Goal: Information Seeking & Learning: Check status

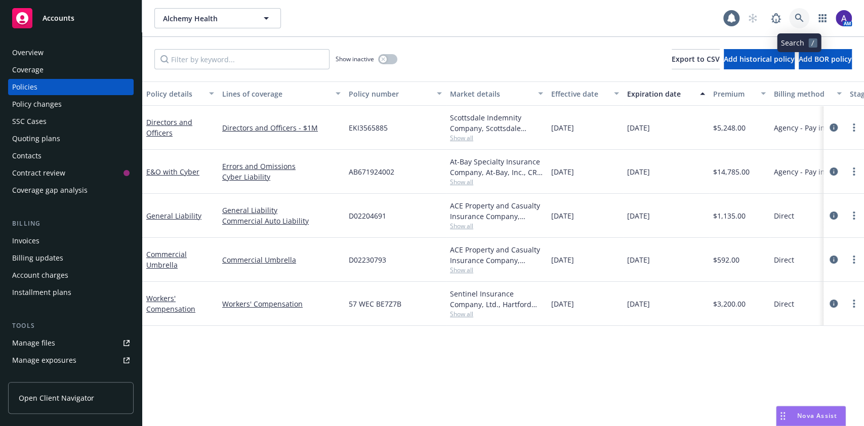
click at [796, 19] on icon at bounding box center [799, 18] width 9 height 9
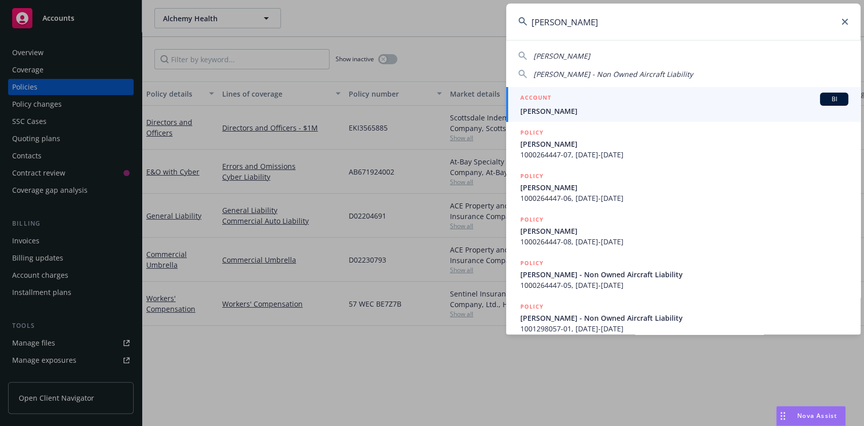
type input "[PERSON_NAME]"
click at [598, 107] on span "[PERSON_NAME]" at bounding box center [684, 111] width 328 height 11
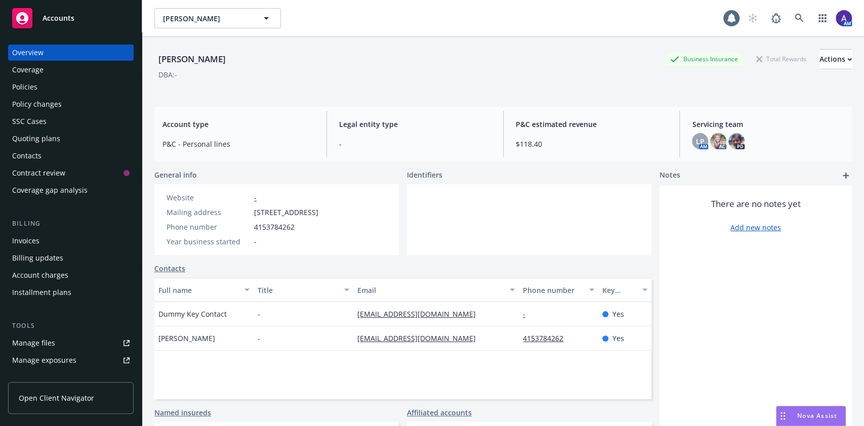
click at [26, 241] on div "Invoices" at bounding box center [25, 241] width 27 height 16
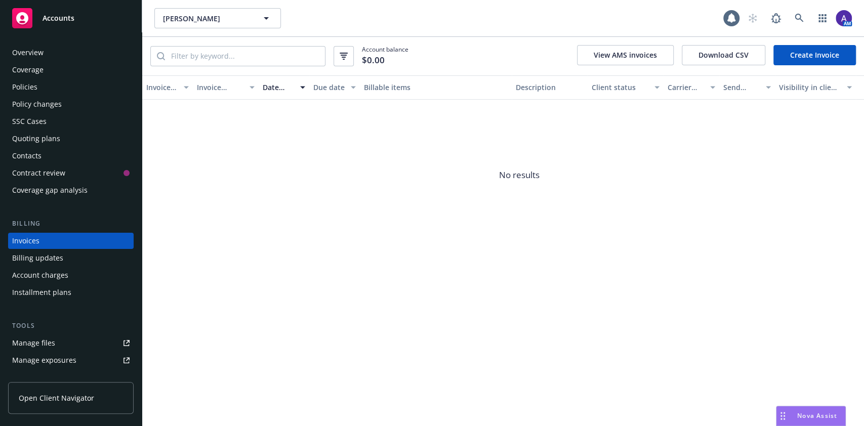
scroll to position [12, 0]
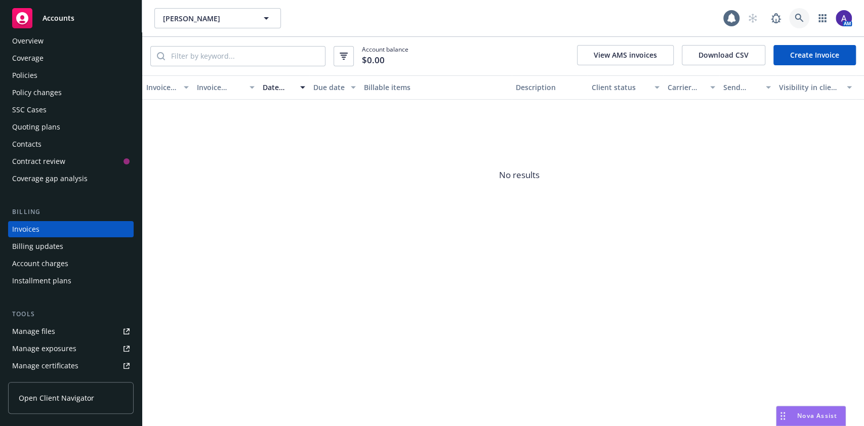
click at [797, 19] on icon at bounding box center [799, 18] width 9 height 9
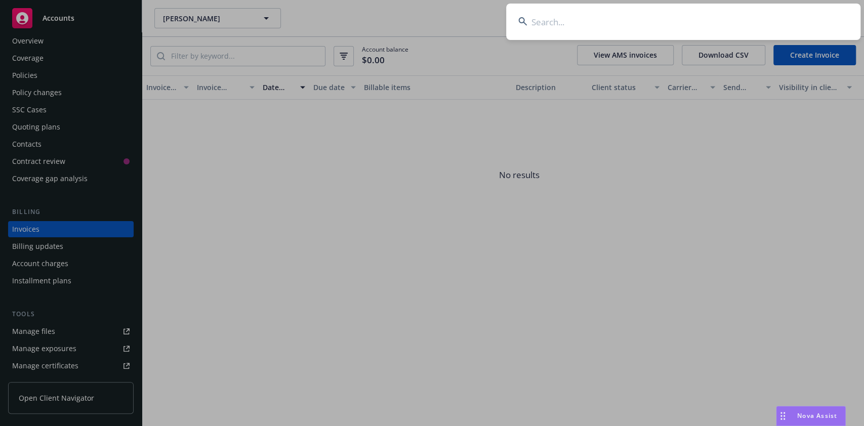
click at [733, 24] on input at bounding box center [683, 22] width 354 height 36
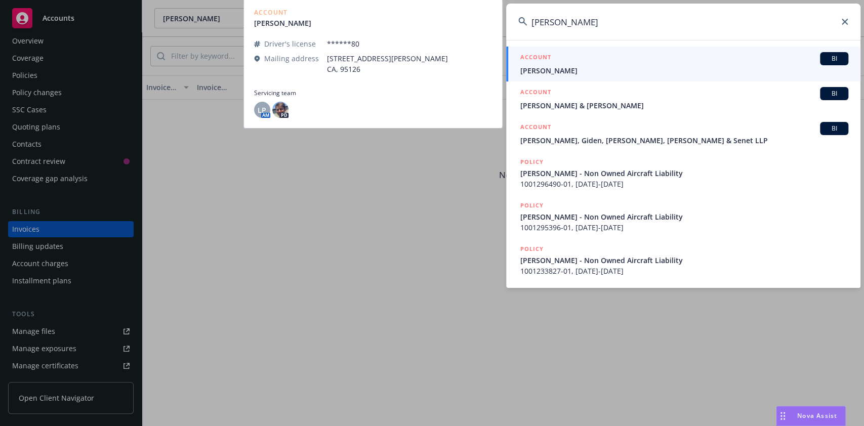
type input "[PERSON_NAME]"
click at [579, 69] on span "[PERSON_NAME]" at bounding box center [684, 70] width 328 height 11
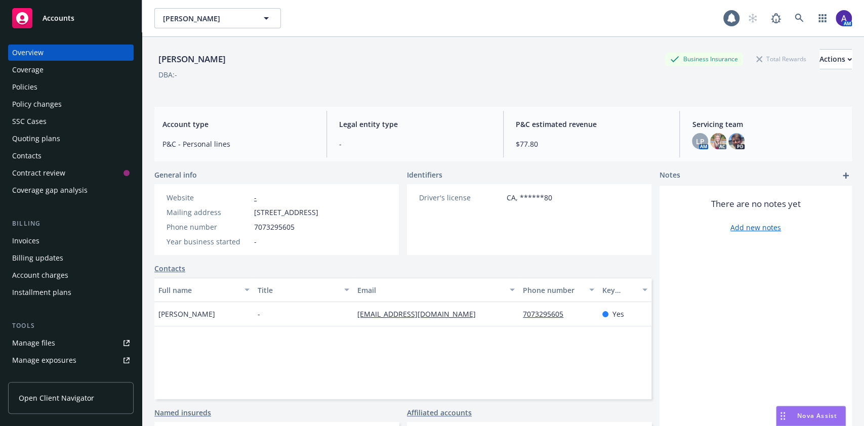
click at [31, 240] on div "Invoices" at bounding box center [25, 241] width 27 height 16
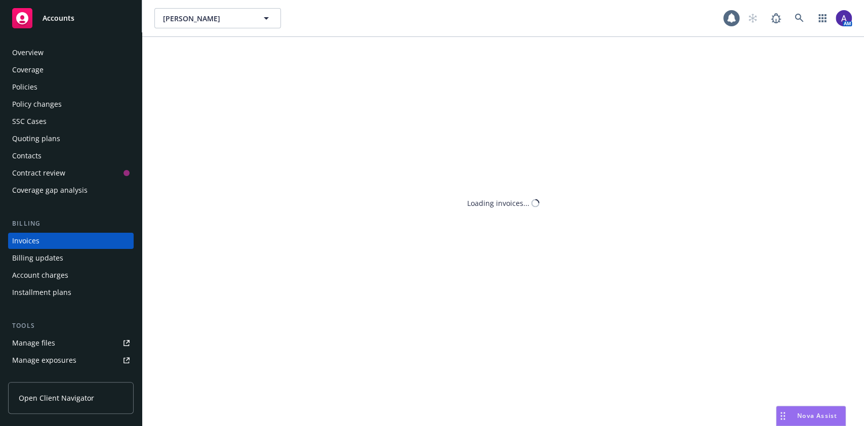
scroll to position [12, 0]
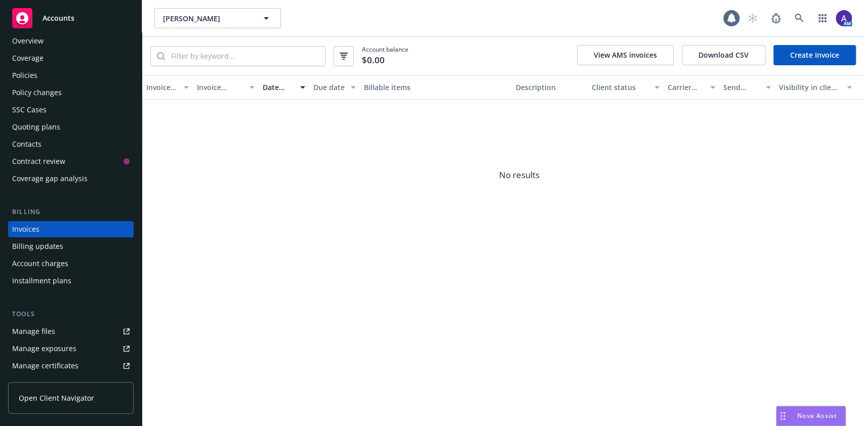
click at [42, 71] on div "Policies" at bounding box center [70, 75] width 117 height 16
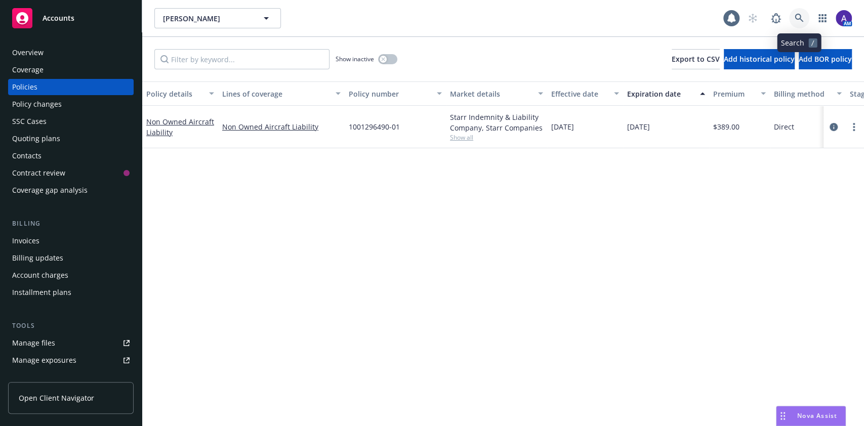
click at [802, 19] on icon at bounding box center [799, 18] width 9 height 9
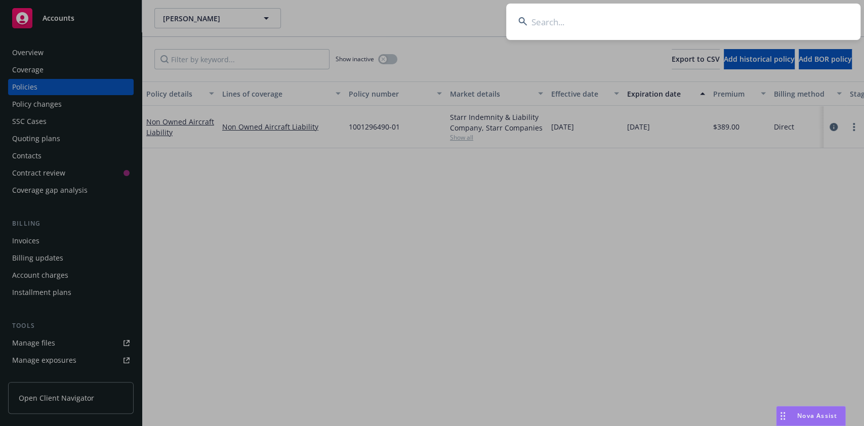
click at [738, 23] on input at bounding box center [683, 22] width 354 height 36
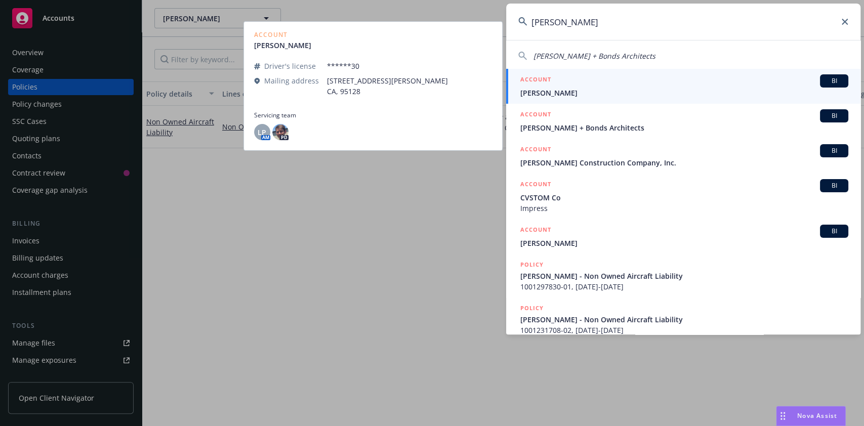
type input "[PERSON_NAME]"
click at [569, 78] on div "ACCOUNT BI" at bounding box center [684, 80] width 328 height 13
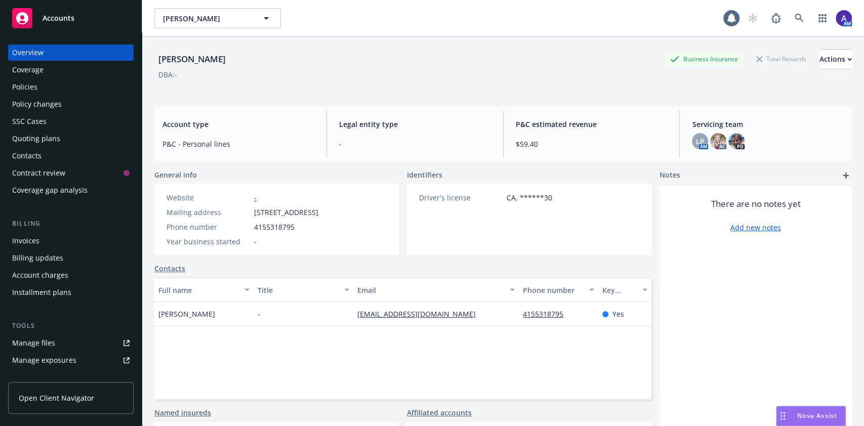
click at [34, 89] on div "Policies" at bounding box center [24, 87] width 25 height 16
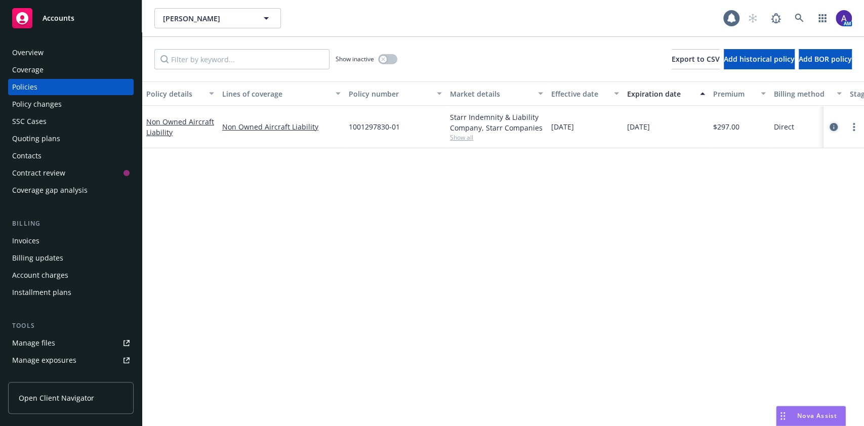
click at [831, 126] on icon "circleInformation" at bounding box center [834, 127] width 8 height 8
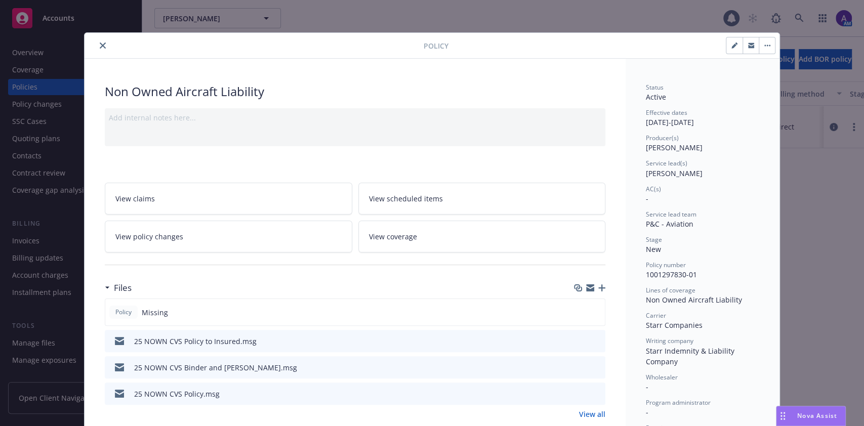
click at [171, 247] on link "View policy changes" at bounding box center [228, 237] width 247 height 32
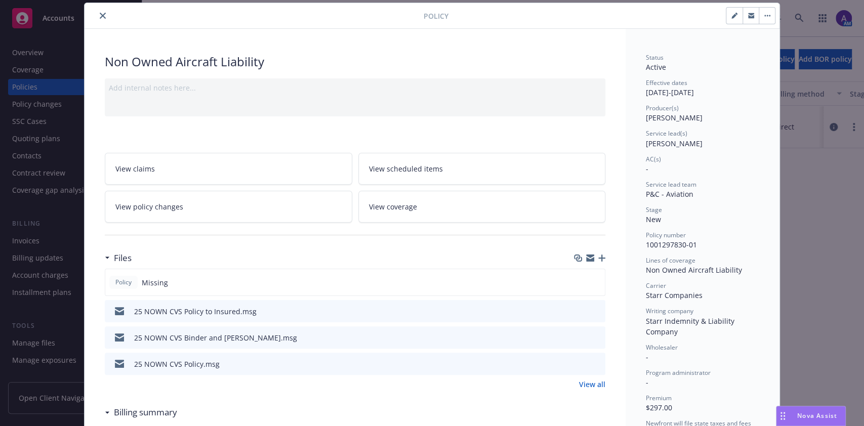
click at [100, 13] on icon "close" at bounding box center [103, 16] width 6 height 6
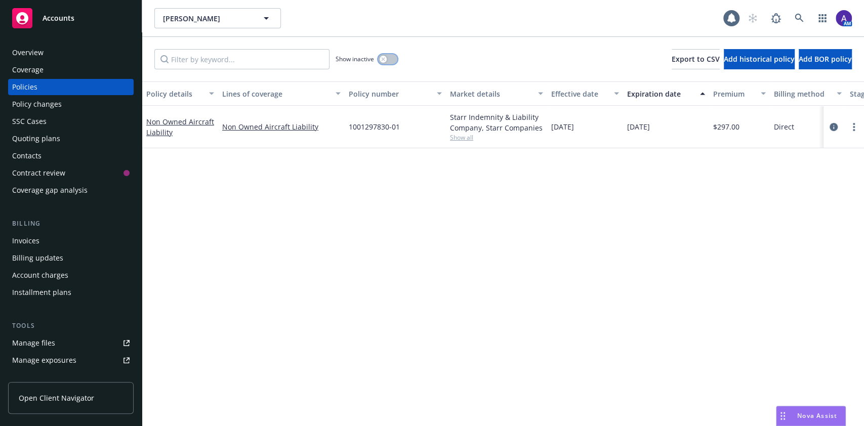
click at [386, 64] on button "button" at bounding box center [387, 59] width 19 height 10
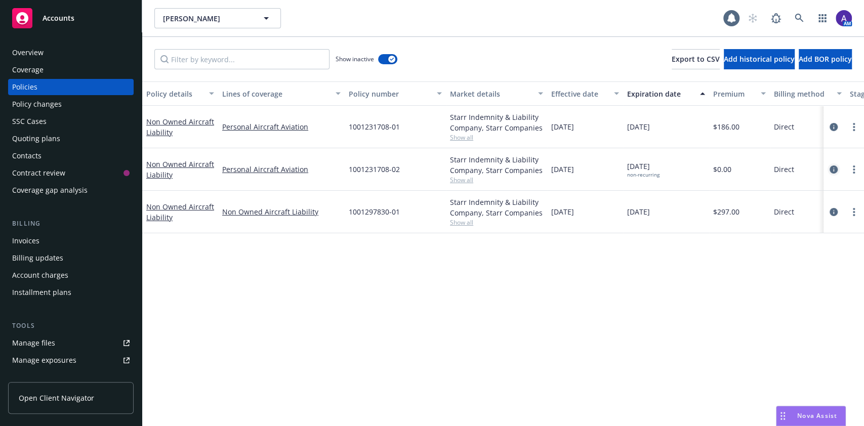
click at [835, 169] on icon "circleInformation" at bounding box center [834, 170] width 8 height 8
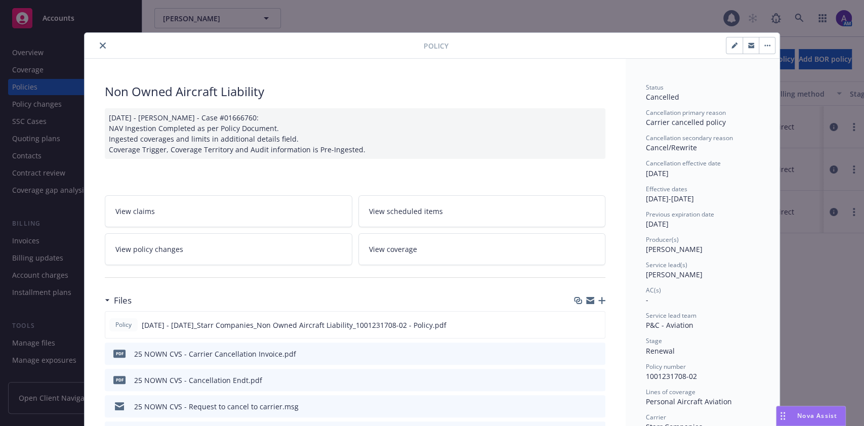
click at [264, 253] on link "View policy changes" at bounding box center [228, 249] width 247 height 32
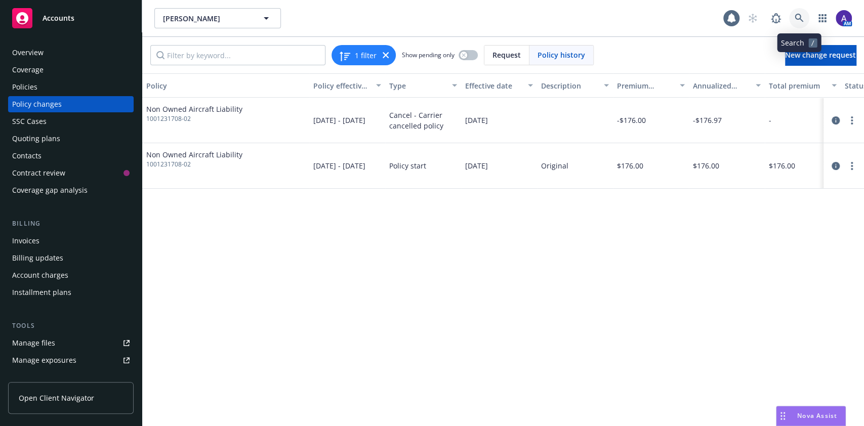
click at [801, 15] on icon at bounding box center [799, 18] width 9 height 9
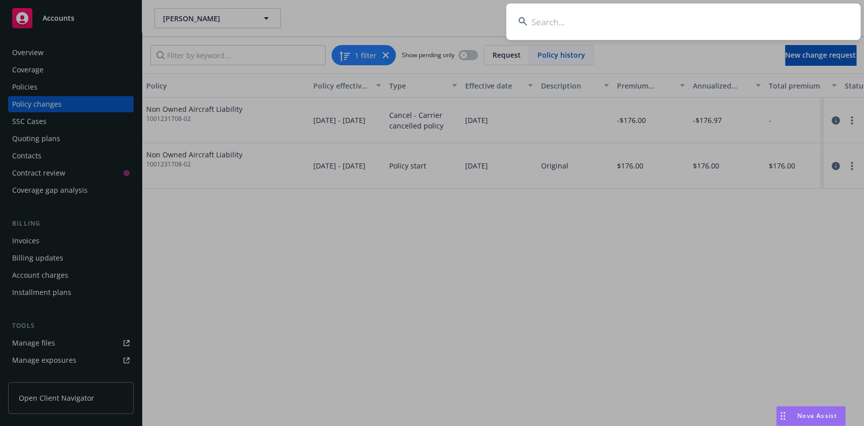
click at [656, 17] on input at bounding box center [683, 22] width 354 height 36
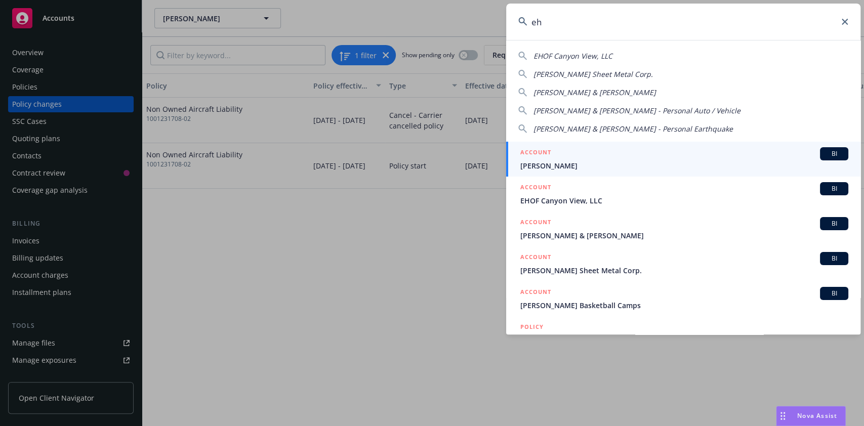
type input "e"
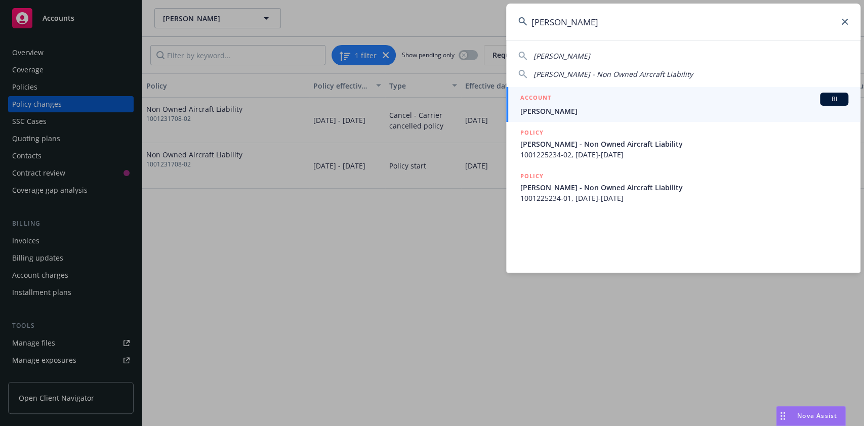
type input "[PERSON_NAME]"
click at [607, 101] on div "ACCOUNT BI" at bounding box center [684, 99] width 328 height 13
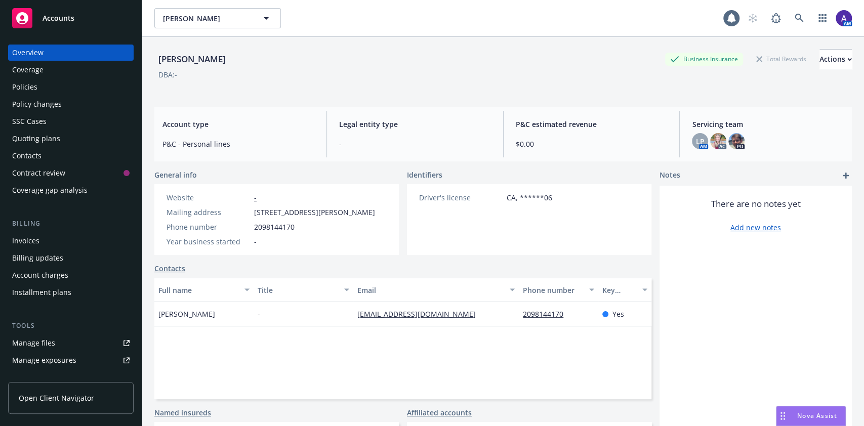
click at [19, 80] on div "Policies" at bounding box center [24, 87] width 25 height 16
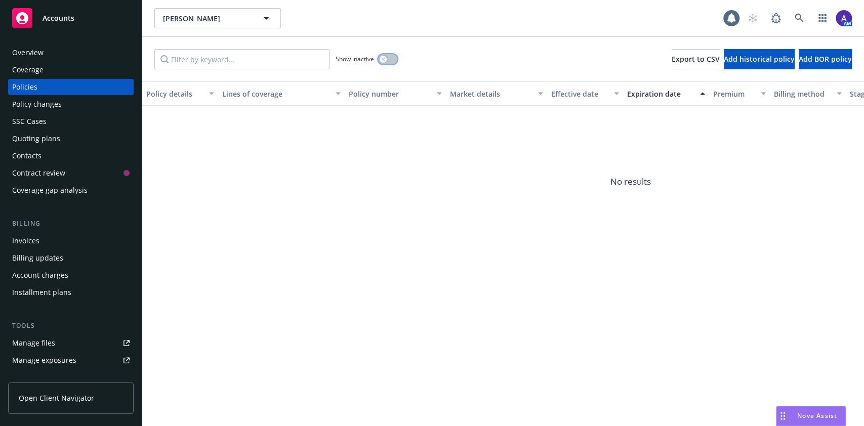
click at [381, 57] on icon "button" at bounding box center [383, 59] width 4 height 4
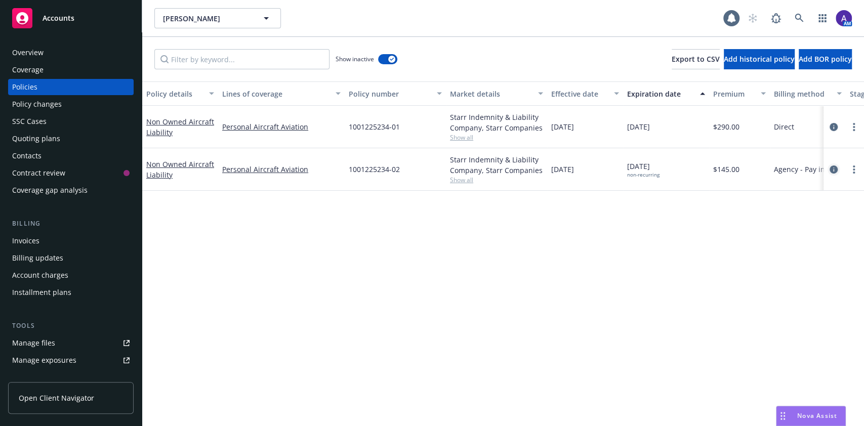
click at [832, 164] on link "circleInformation" at bounding box center [834, 169] width 12 height 12
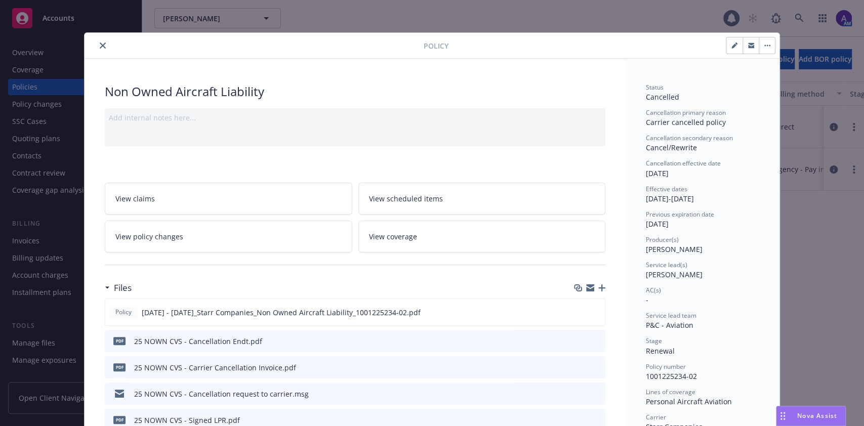
click at [224, 232] on link "View policy changes" at bounding box center [228, 237] width 247 height 32
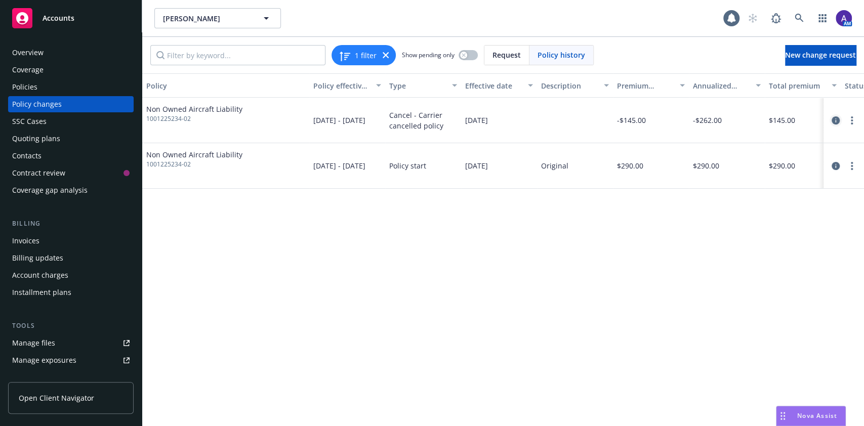
click at [836, 121] on icon "circleInformation" at bounding box center [836, 120] width 8 height 8
click at [20, 85] on div "Policies" at bounding box center [24, 87] width 25 height 16
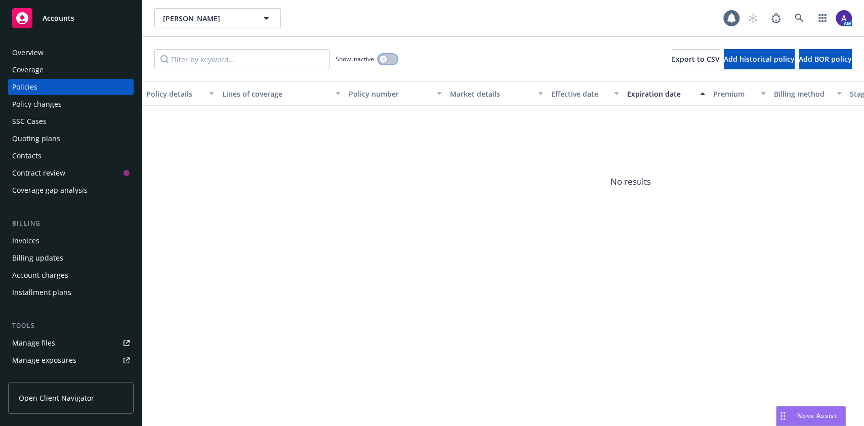
click at [383, 60] on icon "button" at bounding box center [383, 59] width 4 height 4
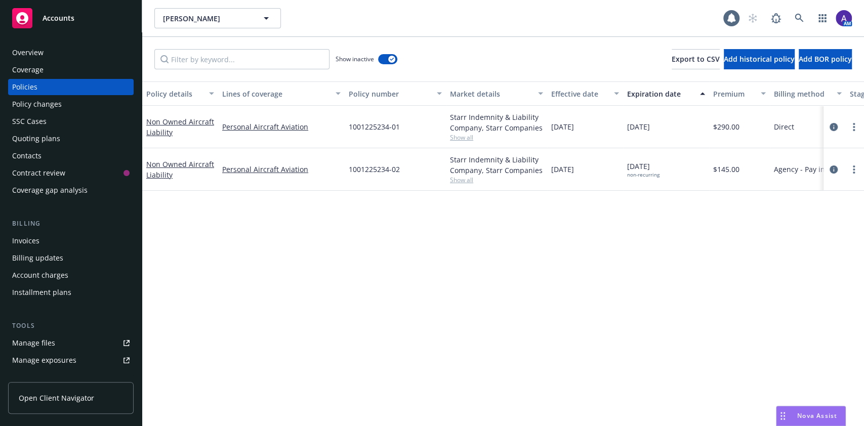
click at [32, 241] on div "Invoices" at bounding box center [25, 241] width 27 height 16
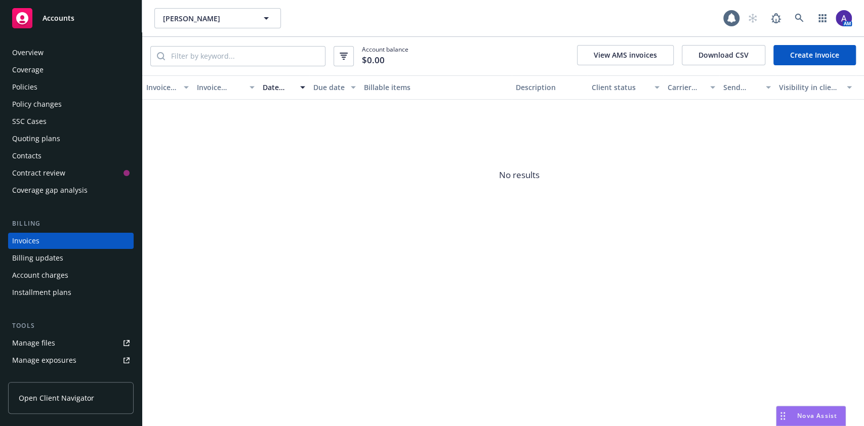
scroll to position [12, 0]
